Goal: Task Accomplishment & Management: Use online tool/utility

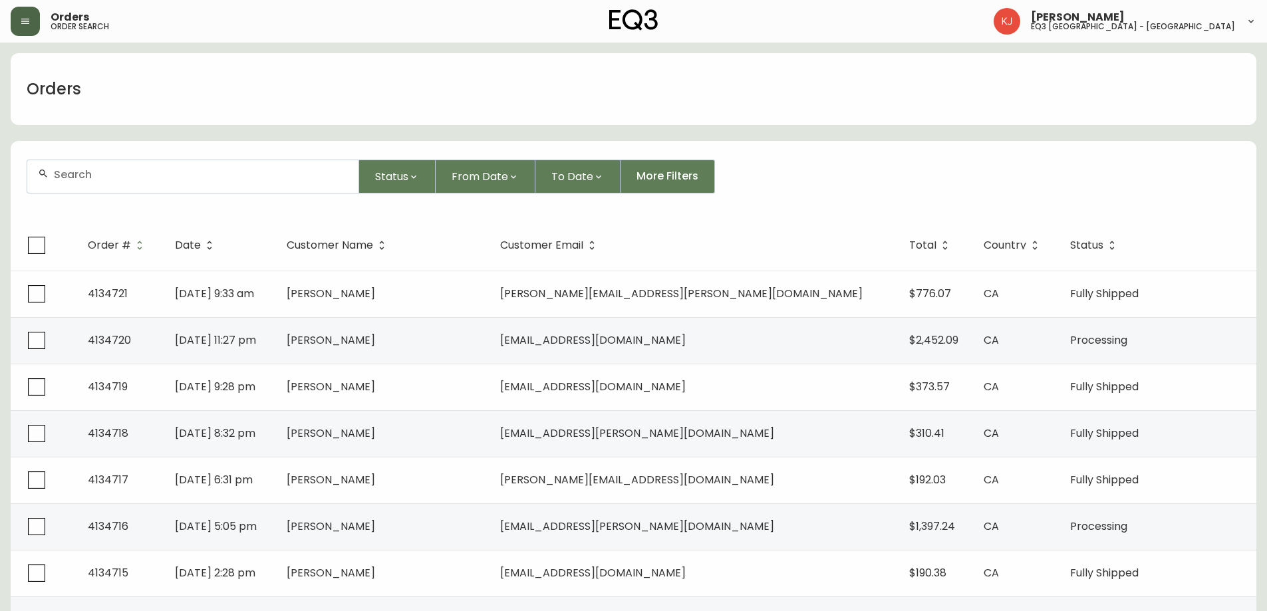
click at [19, 20] on button "button" at bounding box center [25, 21] width 29 height 29
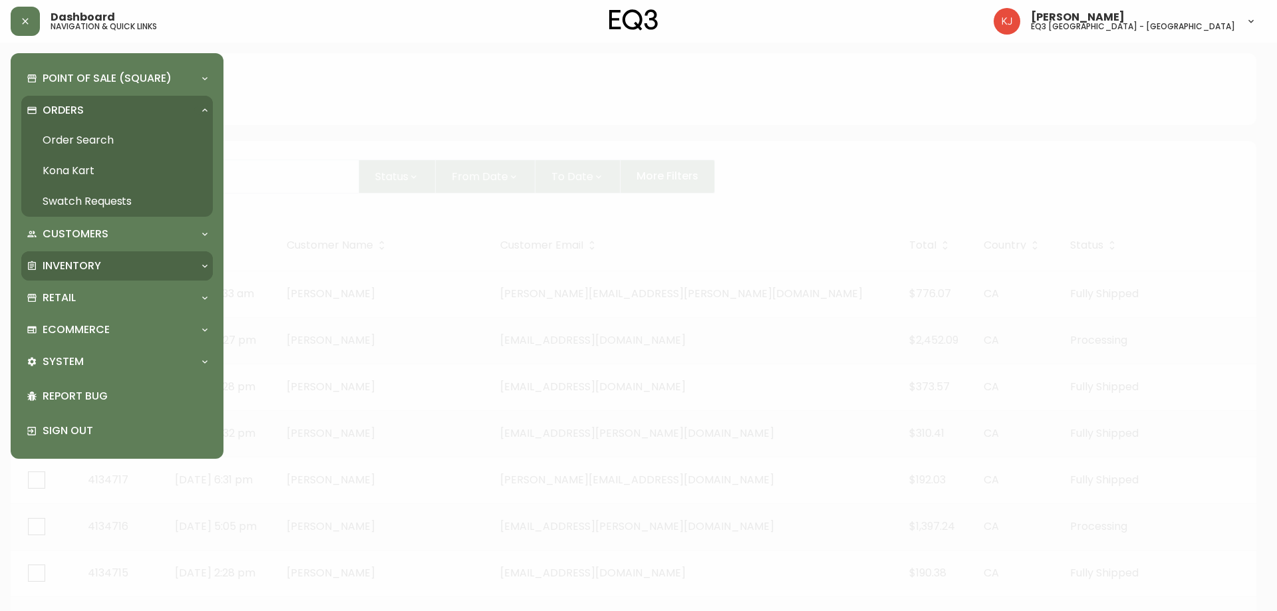
click at [75, 263] on p "Inventory" at bounding box center [72, 266] width 59 height 15
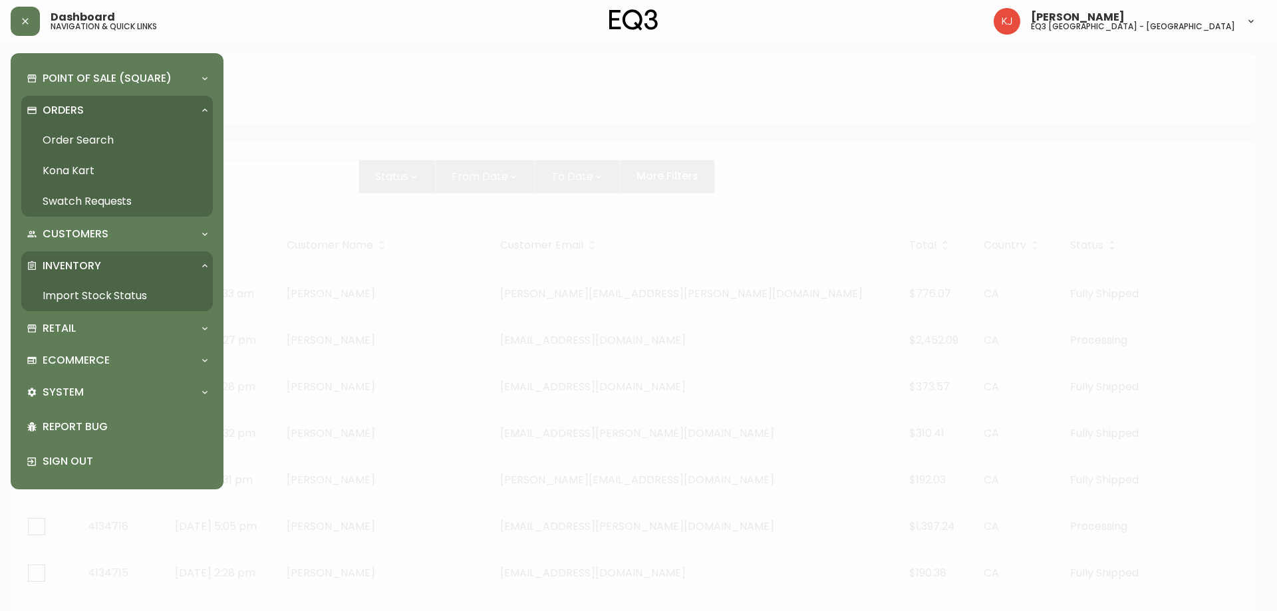
click at [75, 291] on link "Import Stock Status" at bounding box center [116, 296] width 191 height 31
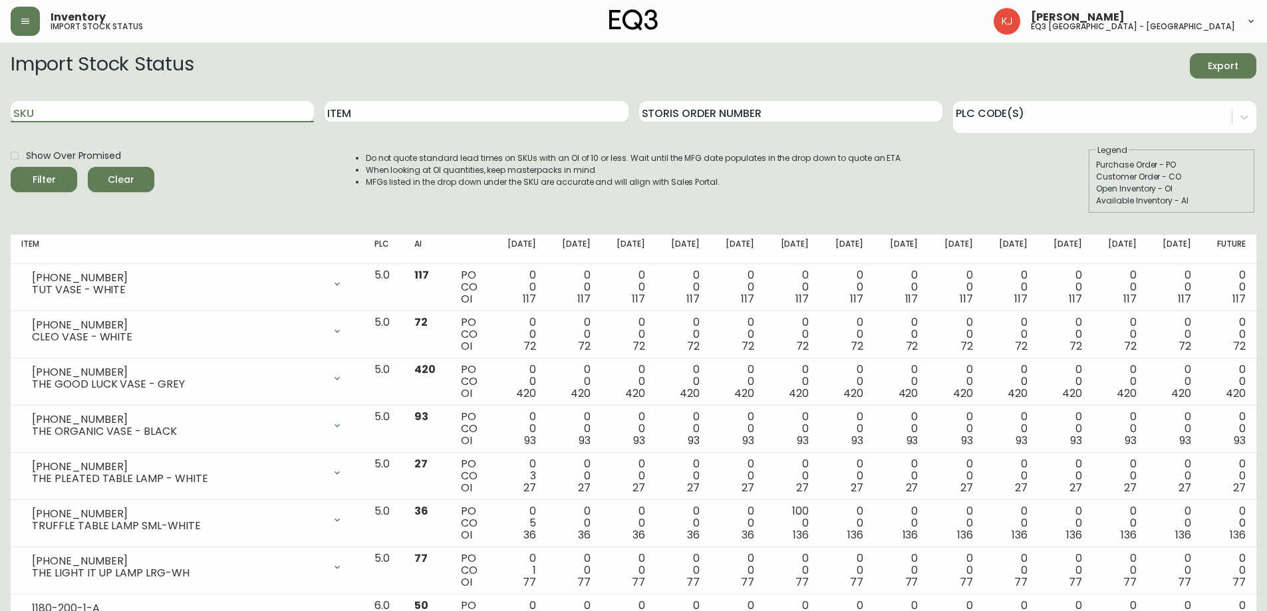
click at [159, 118] on input "SKU" at bounding box center [162, 111] width 303 height 21
paste input "2020-208-13"
click at [11, 167] on button "Filter" at bounding box center [44, 179] width 66 height 25
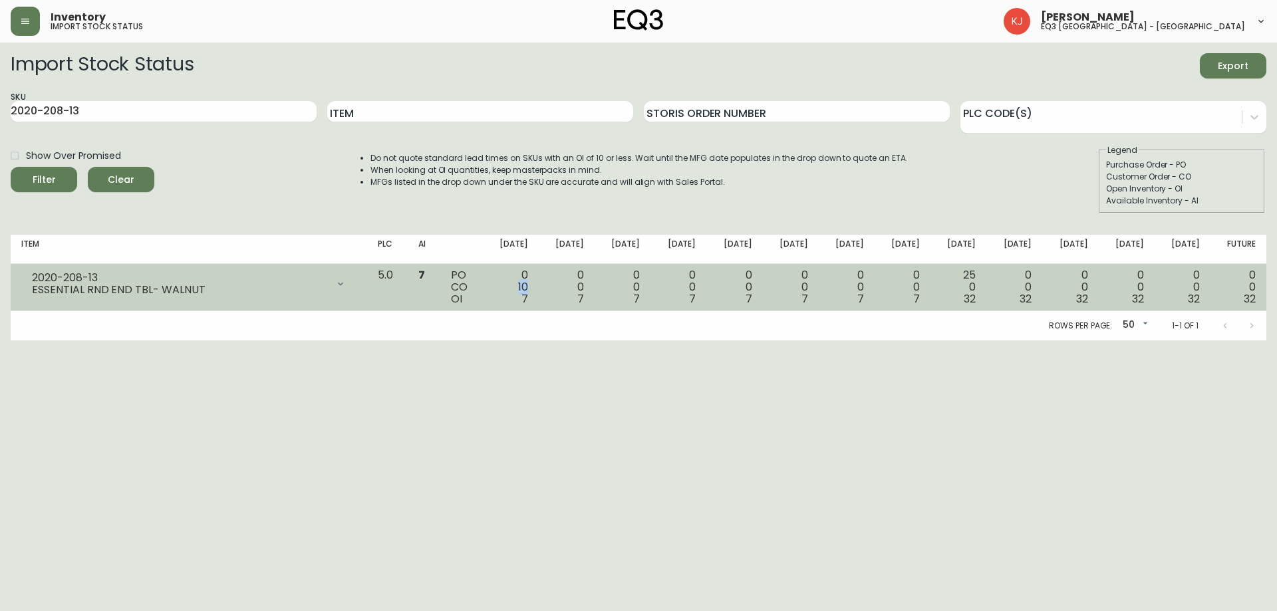
drag, startPoint x: 543, startPoint y: 289, endPoint x: 565, endPoint y: 289, distance: 22.0
click at [539, 289] on td "0 10 7" at bounding box center [511, 287] width 56 height 47
drag, startPoint x: 577, startPoint y: 286, endPoint x: 618, endPoint y: 284, distance: 40.6
click at [594, 284] on td "0 0 7" at bounding box center [567, 287] width 56 height 47
click at [574, 299] on td "0 0 7" at bounding box center [567, 287] width 56 height 47
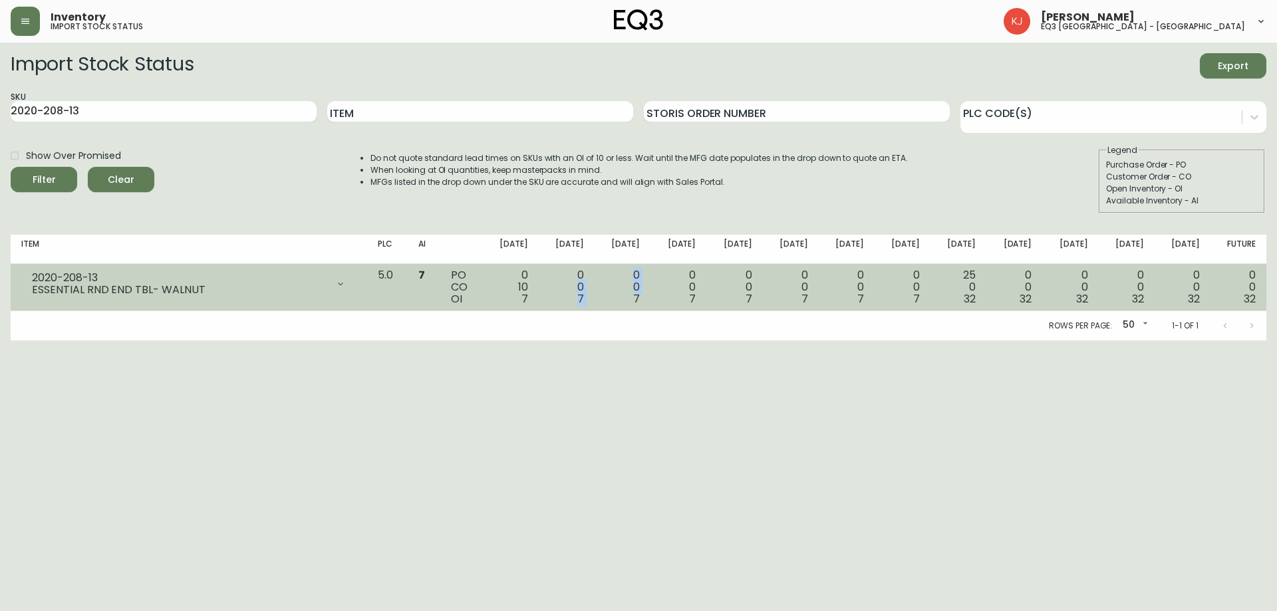
drag, startPoint x: 602, startPoint y: 281, endPoint x: 628, endPoint y: 298, distance: 30.8
click at [628, 297] on tr "2020-208-13 ESSENTIAL RND END TBL- WALNUT Opening Balance 17 ( [DATE] ) Custome…" at bounding box center [638, 287] width 1255 height 47
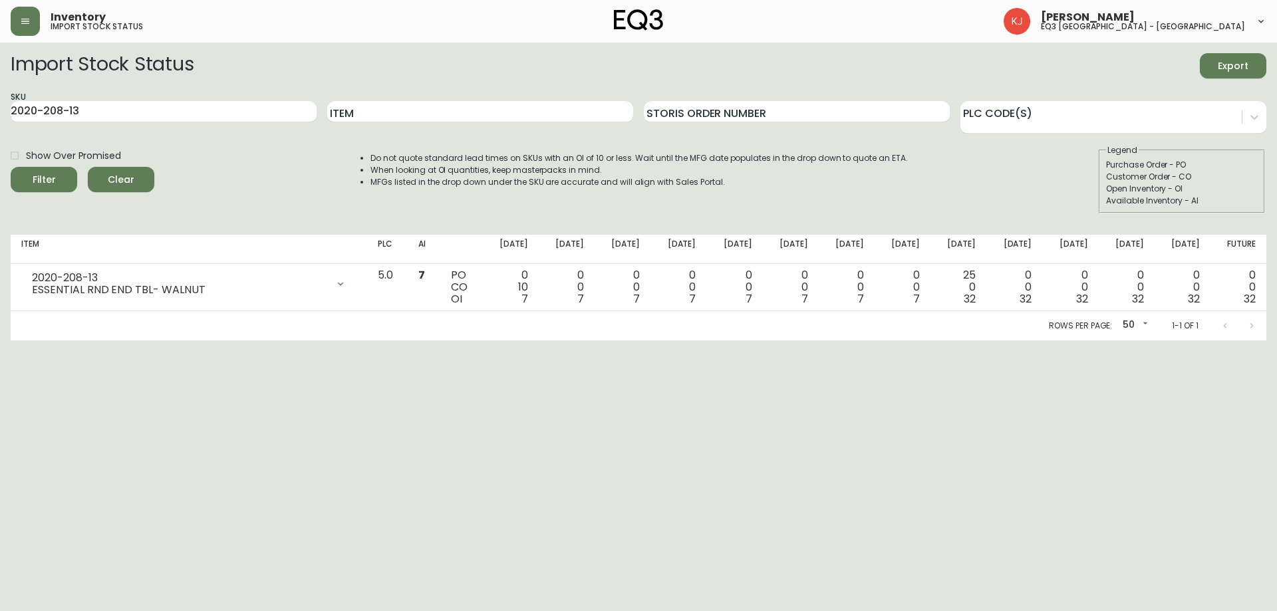
click at [628, 330] on div "Rows per page: 50 50 1-1 of 1" at bounding box center [638, 325] width 1255 height 29
drag, startPoint x: 112, startPoint y: 108, endPoint x: 0, endPoint y: 92, distance: 113.6
click at [0, 92] on main "Import Stock Status Export SKU 2020-208-13 Item Storis Order Number PLC Code(s)…" at bounding box center [638, 192] width 1277 height 298
paste input "111"
click at [11, 167] on button "Filter" at bounding box center [44, 179] width 66 height 25
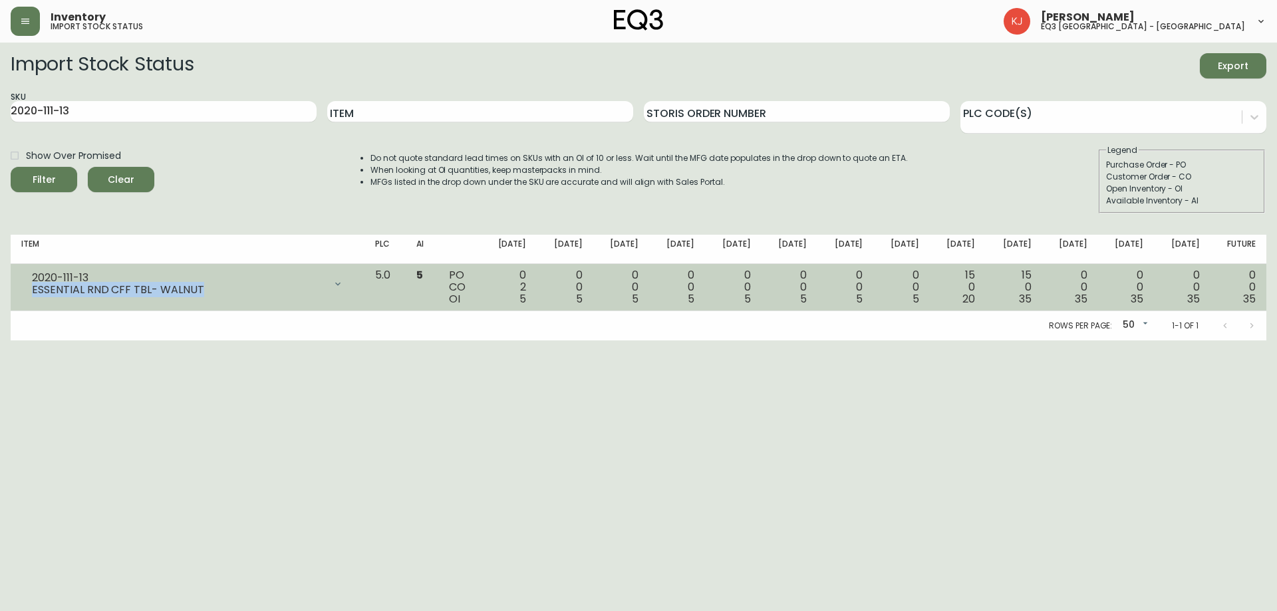
drag, startPoint x: 211, startPoint y: 291, endPoint x: 106, endPoint y: 269, distance: 107.5
click at [106, 269] on div "2020-111-13 ESSENTIAL RND CFF TBL- WALNUT" at bounding box center [187, 283] width 332 height 29
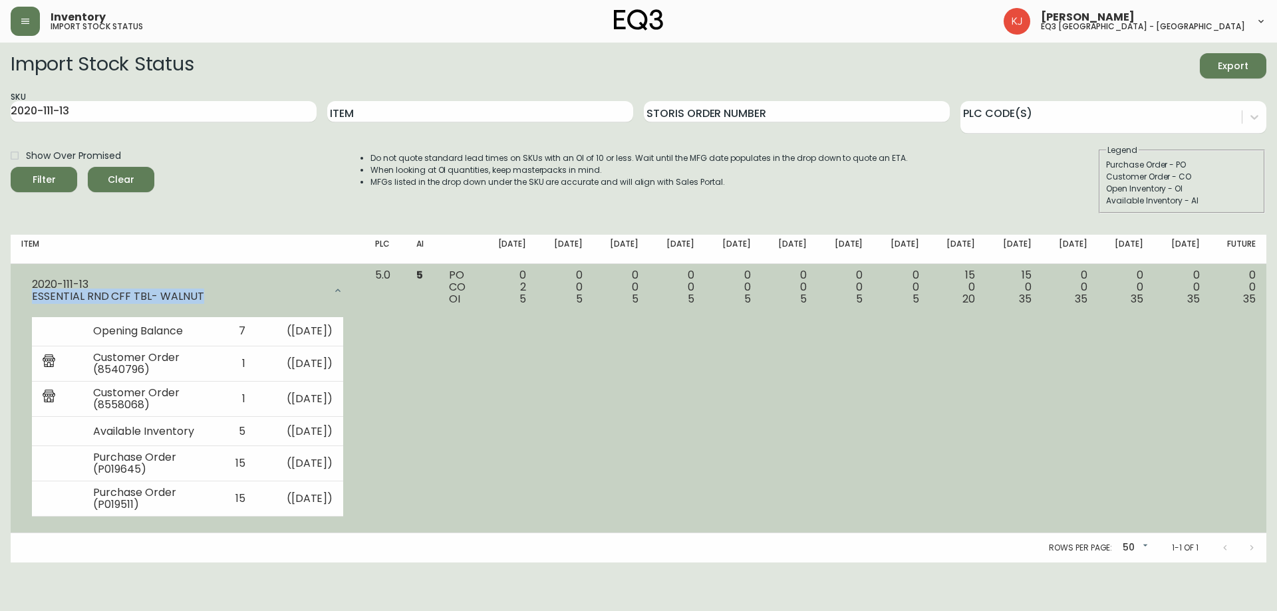
click at [195, 297] on div "ESSENTIAL RND CFF TBL- WALNUT" at bounding box center [178, 297] width 293 height 12
click at [481, 302] on td "PO CO OI" at bounding box center [459, 399] width 43 height 270
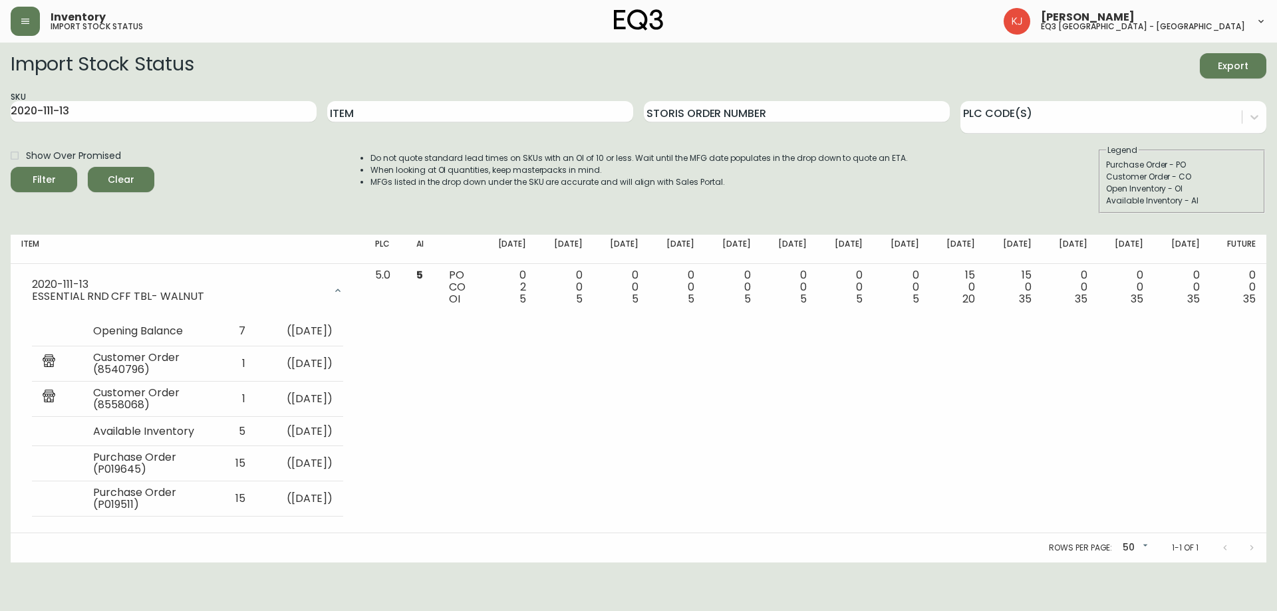
click at [203, 239] on th "Item" at bounding box center [188, 249] width 354 height 29
drag, startPoint x: 275, startPoint y: 106, endPoint x: 0, endPoint y: 102, distance: 275.3
click at [0, 101] on main "Import Stock Status Export SKU 2020-111-13 Item Storis Order Number PLC Code(s)…" at bounding box center [638, 303] width 1277 height 520
paste input "208"
type input "2020-208-13"
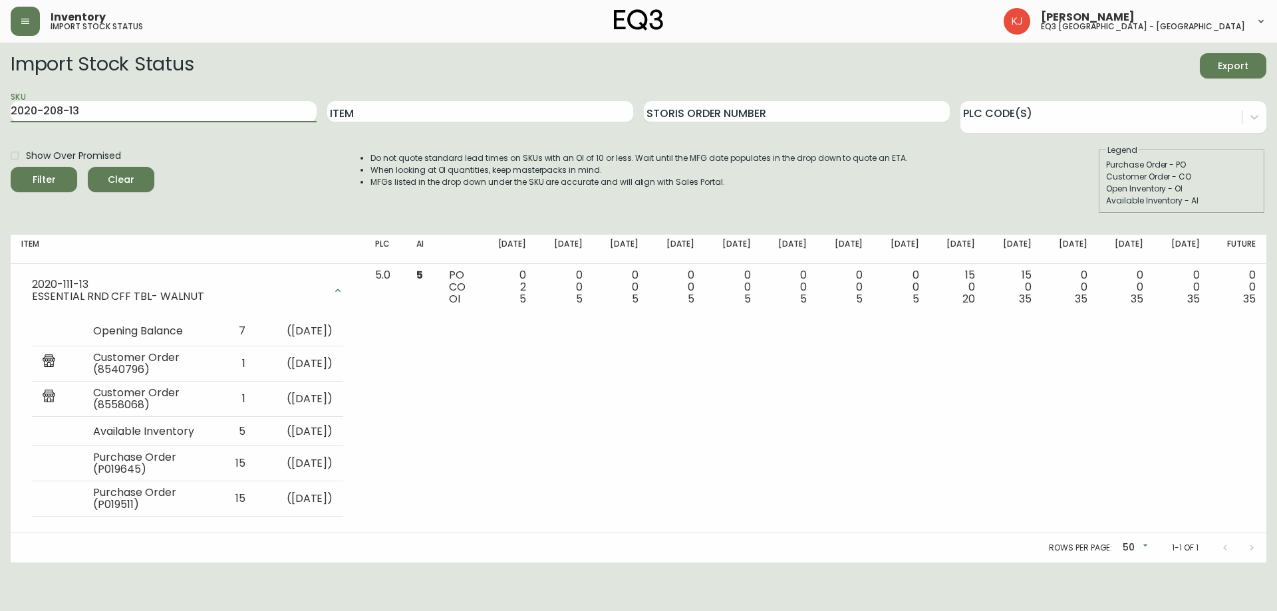
click at [11, 167] on button "Filter" at bounding box center [44, 179] width 66 height 25
